Goal: Information Seeking & Learning: Stay updated

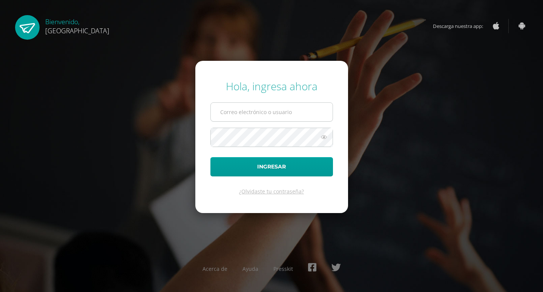
click at [236, 114] on input "text" at bounding box center [272, 112] width 122 height 18
type input "benavente.andreagab@gmail.com"
click at [210, 157] on button "Ingresar" at bounding box center [271, 166] width 123 height 19
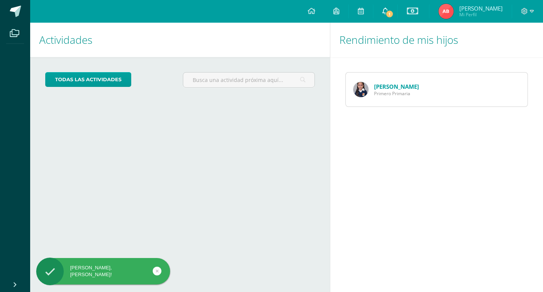
click at [386, 14] on span "1" at bounding box center [390, 14] width 8 height 8
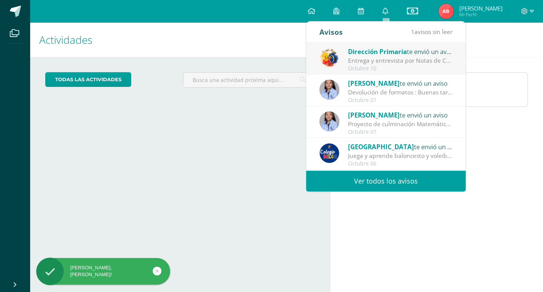
click at [390, 62] on div "Entrega y entrevista por Notas de Cuarta Unidad: Estimados Padres de Familia: R…" at bounding box center [400, 60] width 105 height 9
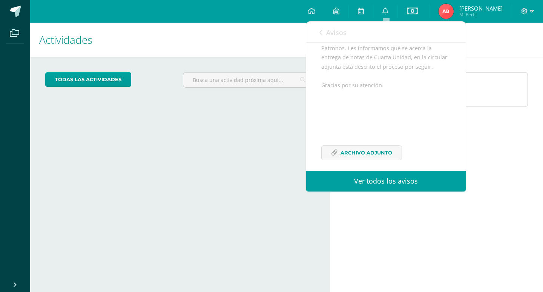
scroll to position [138, 0]
click at [368, 143] on span "Archivo Adjunto" at bounding box center [367, 146] width 52 height 14
click at [531, 10] on icon at bounding box center [532, 11] width 4 height 7
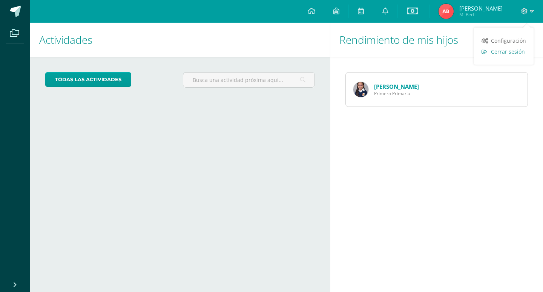
click at [501, 48] on span "Cerrar sesión" at bounding box center [508, 51] width 34 height 7
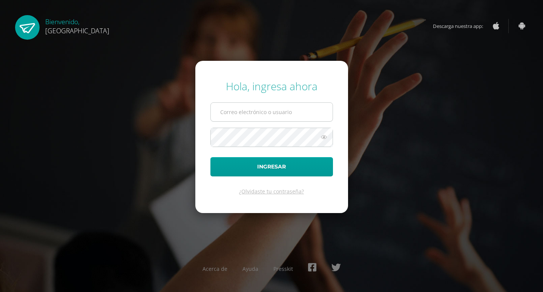
click at [252, 114] on input "text" at bounding box center [272, 112] width 122 height 18
type input "2025934@colegiobelga.edu.gt"
click at [210, 157] on button "Ingresar" at bounding box center [271, 166] width 123 height 19
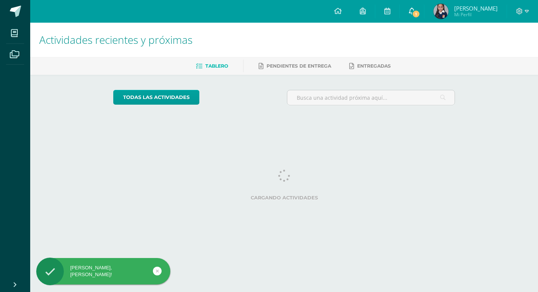
click at [419, 13] on span "1" at bounding box center [416, 14] width 8 height 8
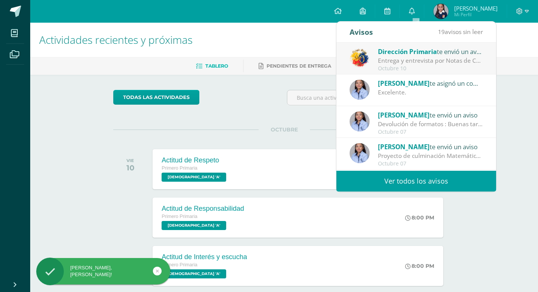
click at [410, 64] on div "Entrega y entrevista por Notas de Cuarta Unidad: Estimados Padres de Familia: R…" at bounding box center [430, 60] width 105 height 9
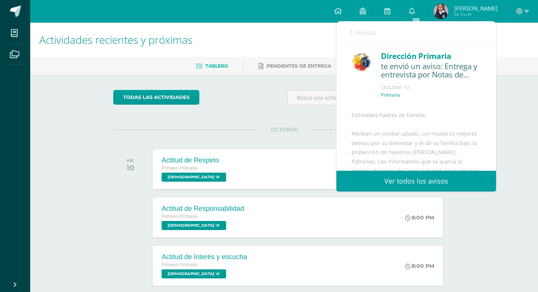
click at [350, 31] on icon at bounding box center [350, 32] width 3 height 6
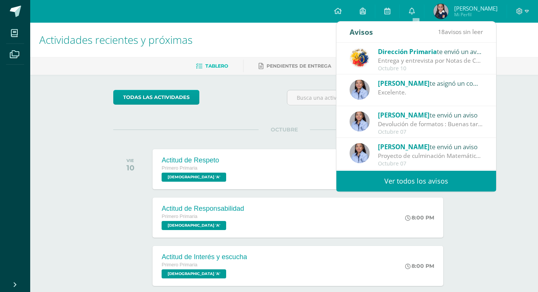
click at [396, 90] on div "Excelente." at bounding box center [430, 92] width 105 height 9
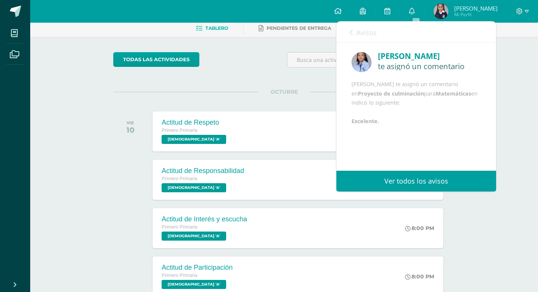
scroll to position [75, 0]
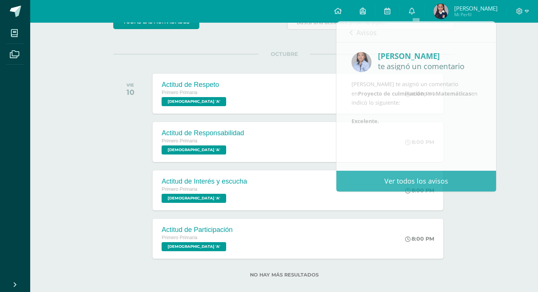
click at [506, 69] on div "Actividades recientes y próximas Tablero Pendientes de entrega Entregadas todas…" at bounding box center [283, 124] width 507 height 354
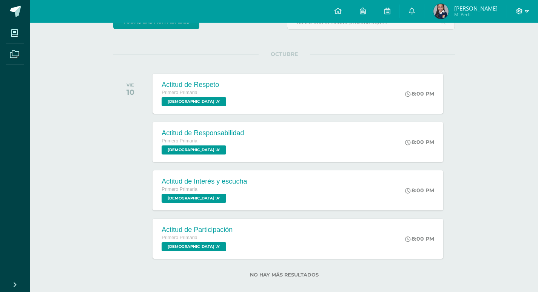
click at [528, 12] on icon at bounding box center [526, 11] width 4 height 7
click at [502, 51] on span "Cerrar sesión" at bounding box center [502, 51] width 34 height 7
